Goal: Information Seeking & Learning: Learn about a topic

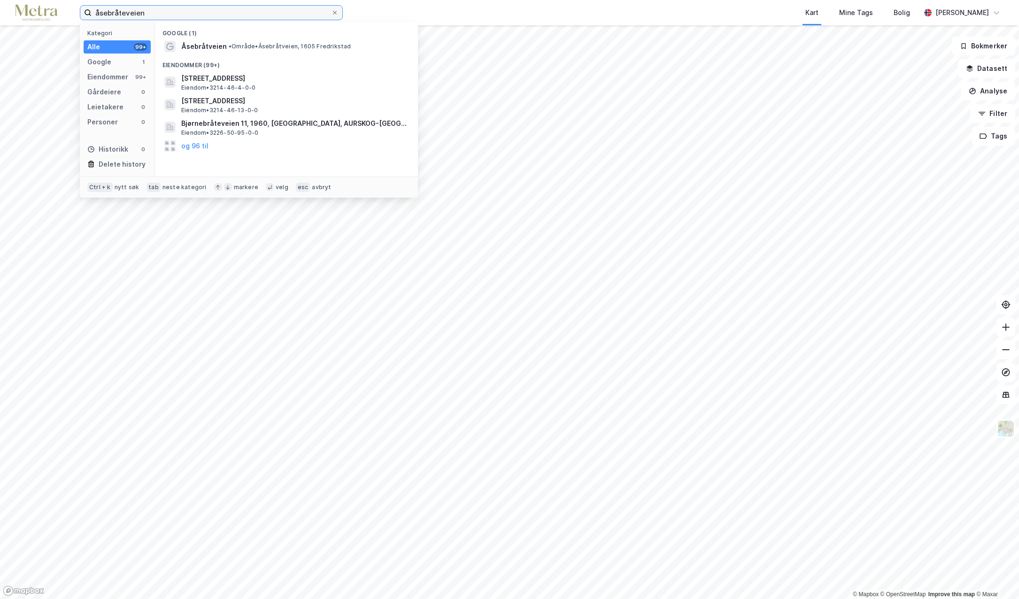
drag, startPoint x: 132, startPoint y: 17, endPoint x: 88, endPoint y: 22, distance: 44.4
click at [88, 22] on div "åsebråteveien Kategori Alle 99+ Google 1 Eiendommer 99+ Gårdeiere 0 Leietakere …" at bounding box center [509, 12] width 1019 height 25
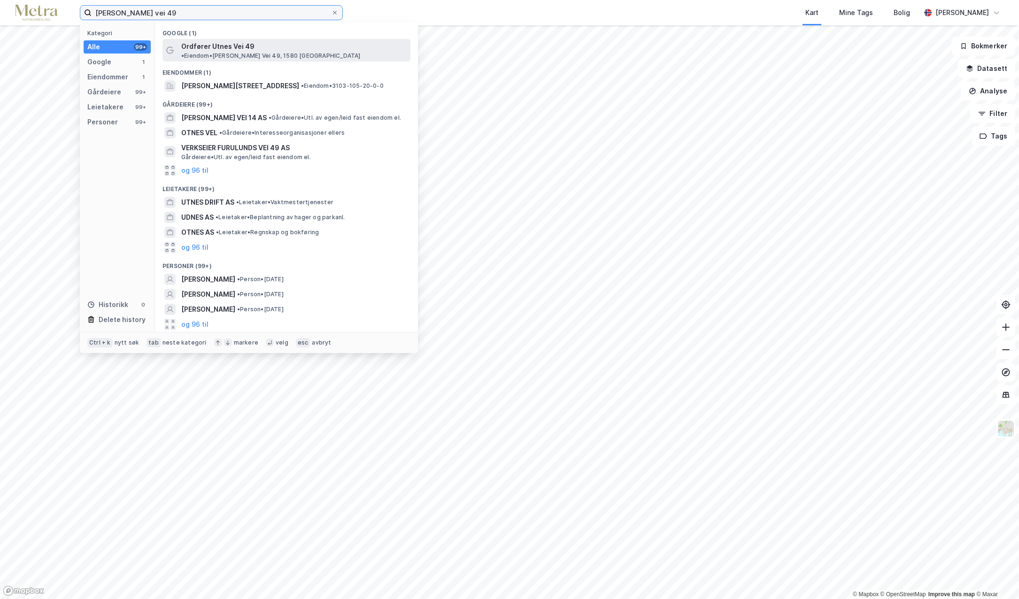
type input "ordfører utnes vei 49"
click at [247, 44] on span "Ordfører Utnes Vei 49" at bounding box center [217, 46] width 73 height 11
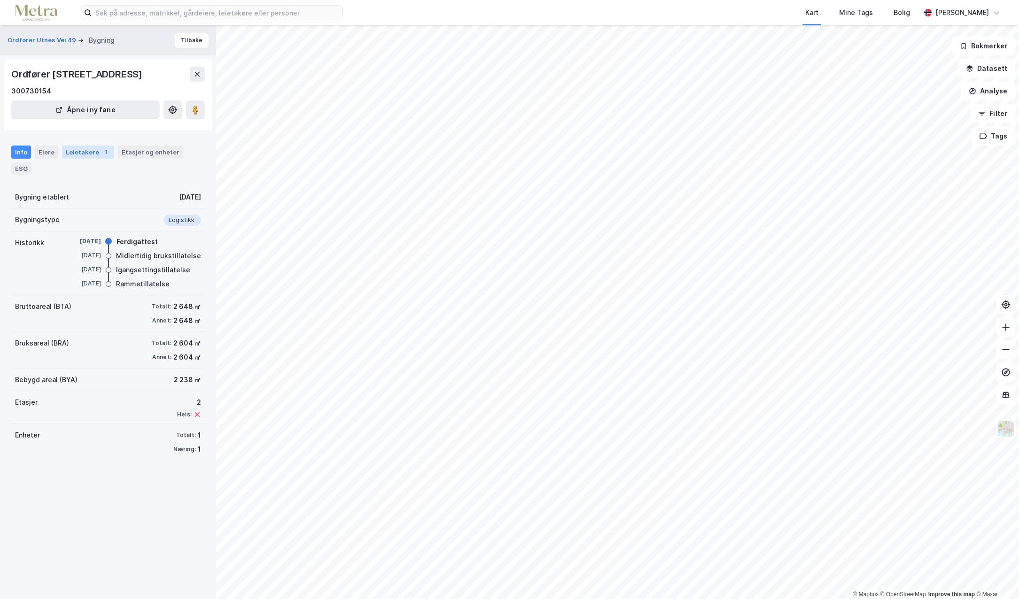
click at [72, 149] on div "Leietakere 1" at bounding box center [88, 152] width 52 height 13
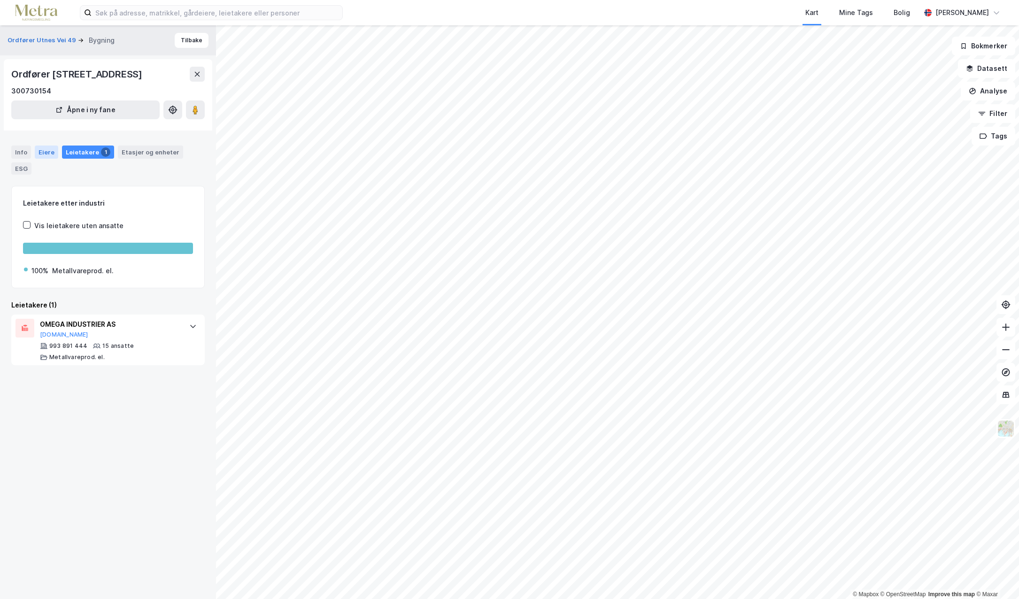
click at [39, 155] on div "Eiere" at bounding box center [46, 152] width 23 height 13
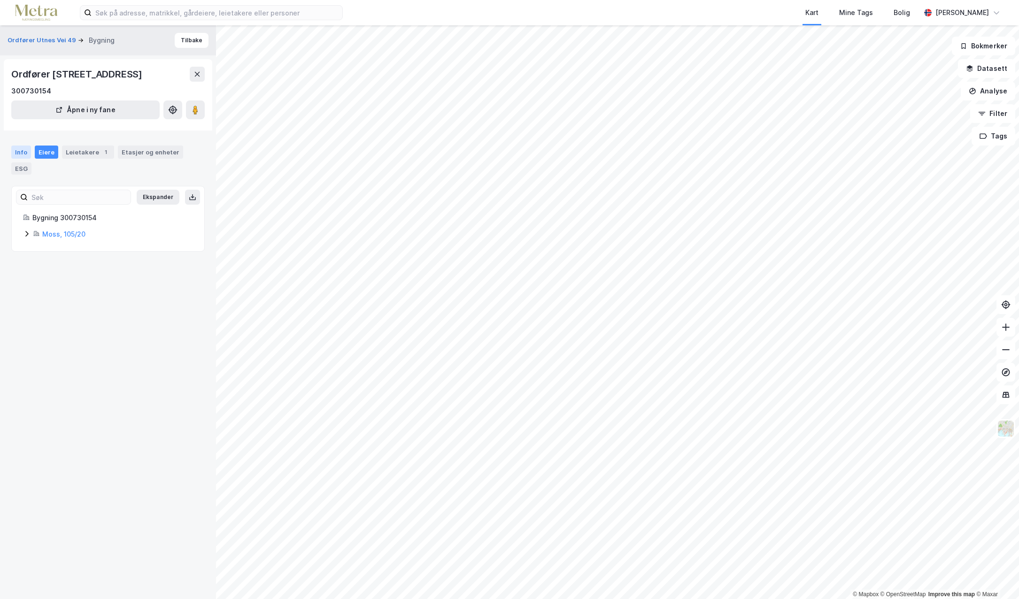
click at [23, 154] on div "Info" at bounding box center [21, 152] width 20 height 13
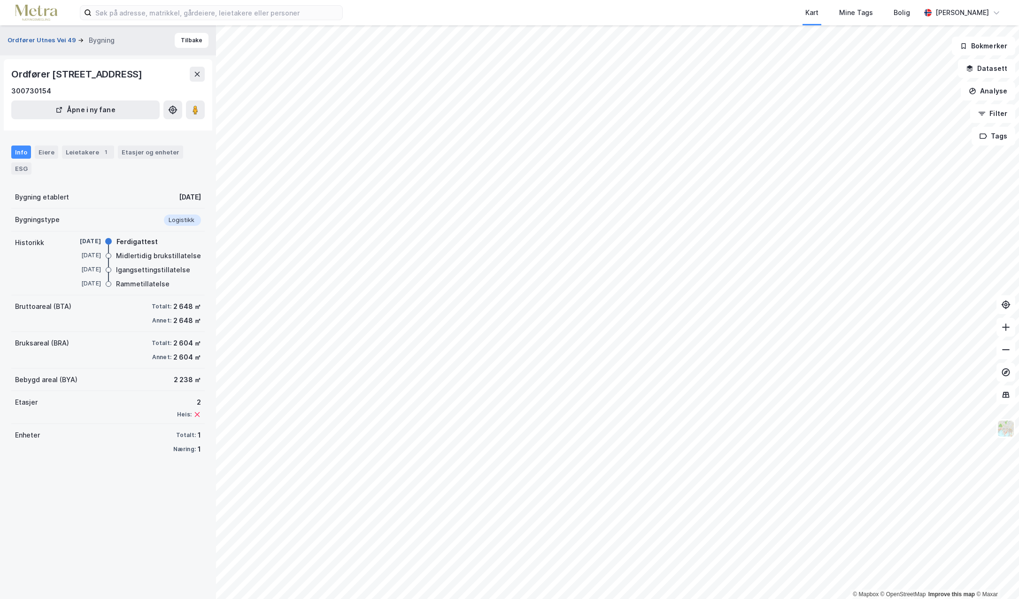
click at [62, 39] on button "Ordfører Utnes Vei 49" at bounding box center [43, 40] width 70 height 9
